Goal: Task Accomplishment & Management: Manage account settings

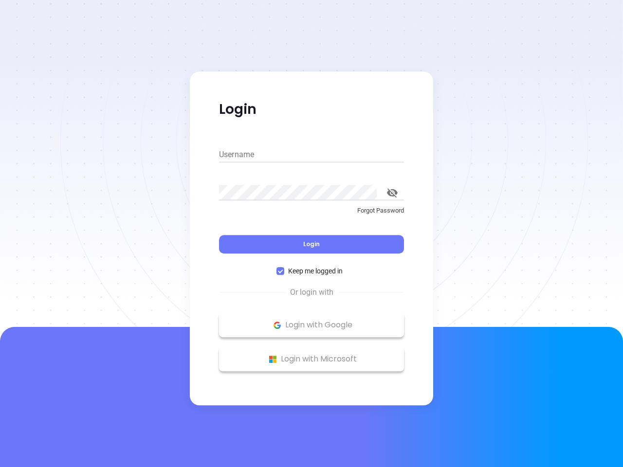
click at [311, 234] on div "Login" at bounding box center [311, 238] width 185 height 30
click at [311, 155] on input "Username" at bounding box center [311, 155] width 185 height 16
click at [392, 193] on icon "toggle password visibility" at bounding box center [392, 192] width 11 height 9
click at [311, 244] on span "Login" at bounding box center [311, 244] width 17 height 8
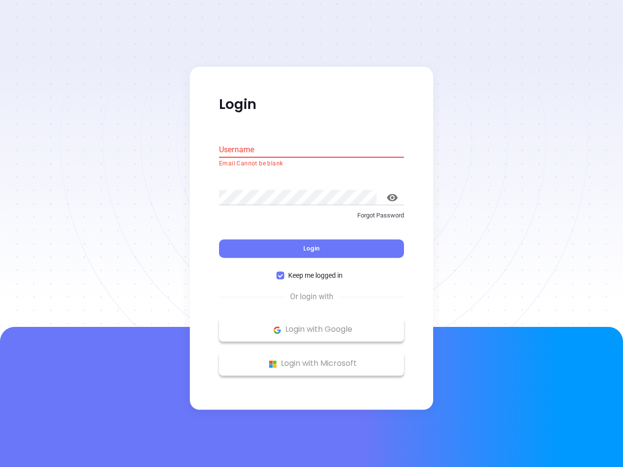
click at [311, 271] on span "Keep me logged in" at bounding box center [315, 276] width 62 height 11
click at [284, 272] on input "Keep me logged in" at bounding box center [280, 276] width 8 height 8
checkbox input "false"
click at [311, 325] on p "Login with Google" at bounding box center [311, 330] width 175 height 15
click at [311, 359] on p "Login with Microsoft" at bounding box center [311, 364] width 175 height 15
